Goal: Find specific page/section: Find specific page/section

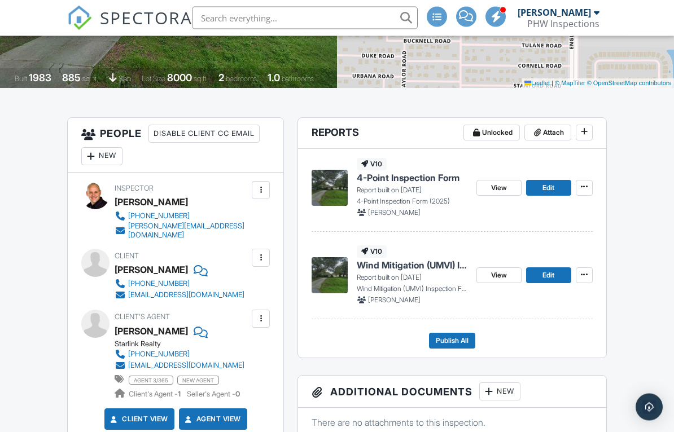
scroll to position [229, 0]
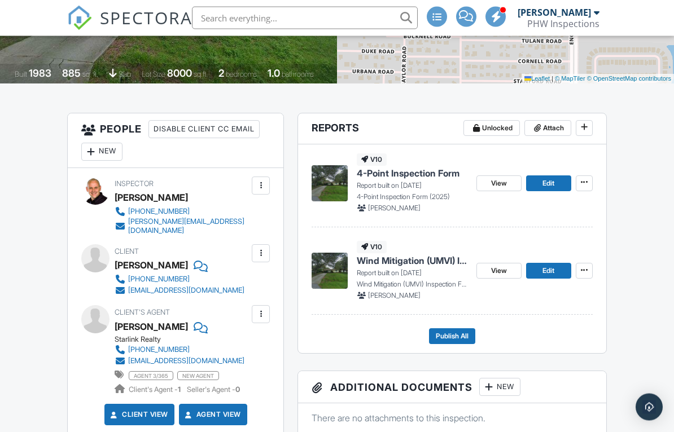
click at [510, 186] on link "View" at bounding box center [498, 184] width 45 height 16
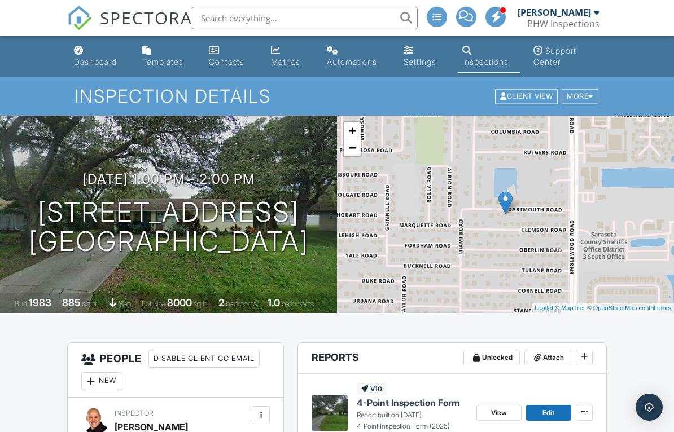
click at [490, 58] on div "Inspections" at bounding box center [485, 62] width 46 height 10
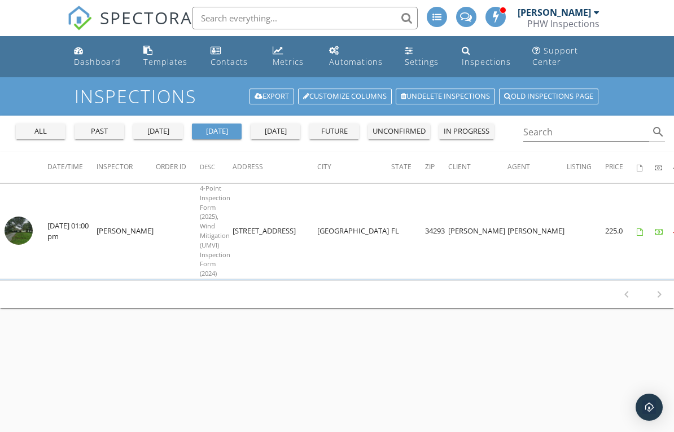
click at [37, 133] on div "all" at bounding box center [40, 131] width 41 height 11
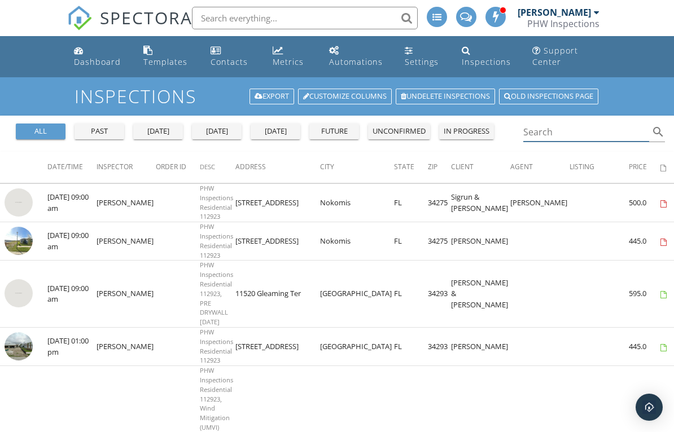
click at [568, 139] on input "Search" at bounding box center [586, 132] width 126 height 19
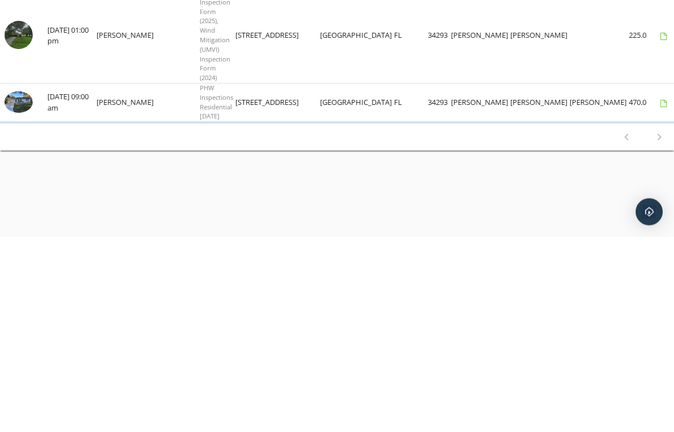
type input "165 dart"
click at [19, 287] on img at bounding box center [19, 297] width 28 height 21
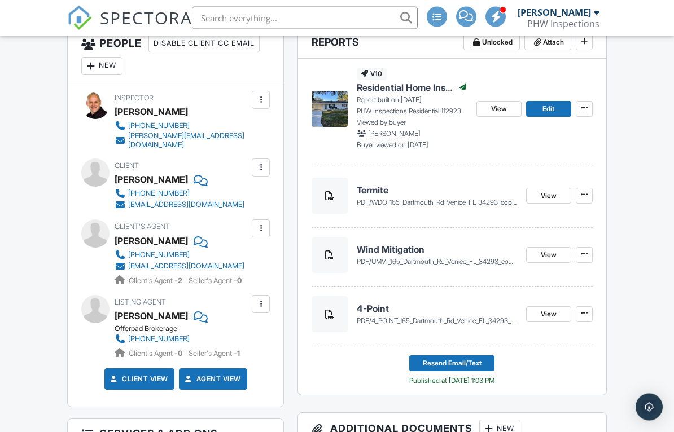
scroll to position [316, 0]
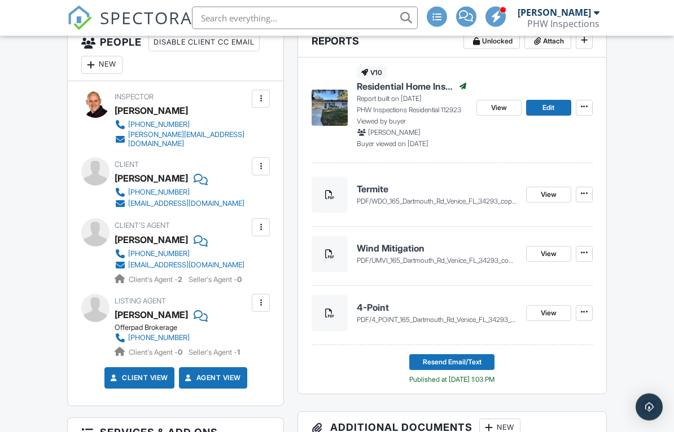
click at [549, 313] on span "View" at bounding box center [549, 313] width 16 height 11
